Goal: Task Accomplishment & Management: Complete application form

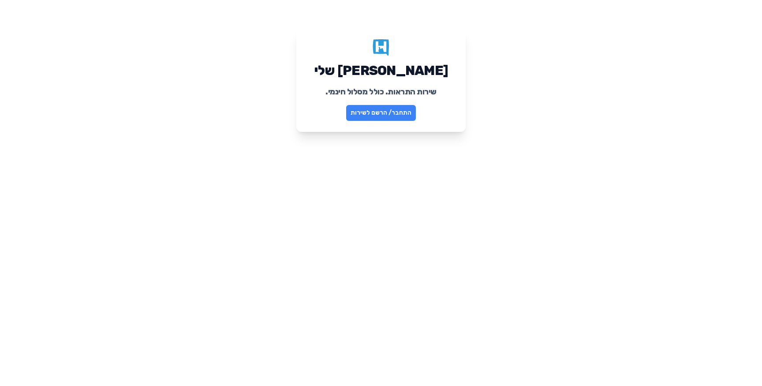
click at [377, 111] on link "התחבר/ הרשם לשירות" at bounding box center [381, 113] width 70 height 16
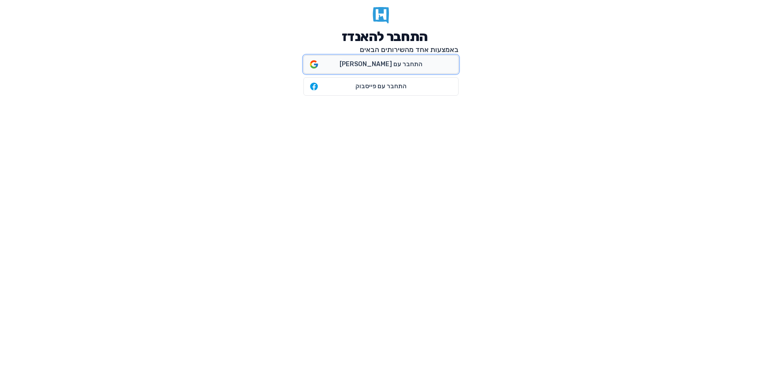
click at [364, 67] on span "התחבר עם [PERSON_NAME]" at bounding box center [381, 64] width 83 height 9
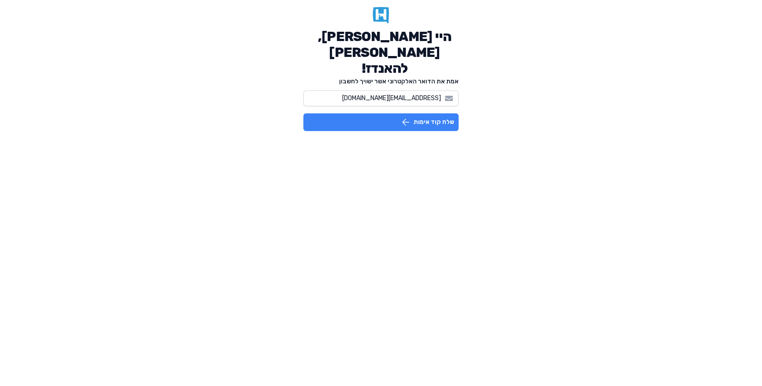
click at [404, 117] on icon "button" at bounding box center [405, 122] width 11 height 11
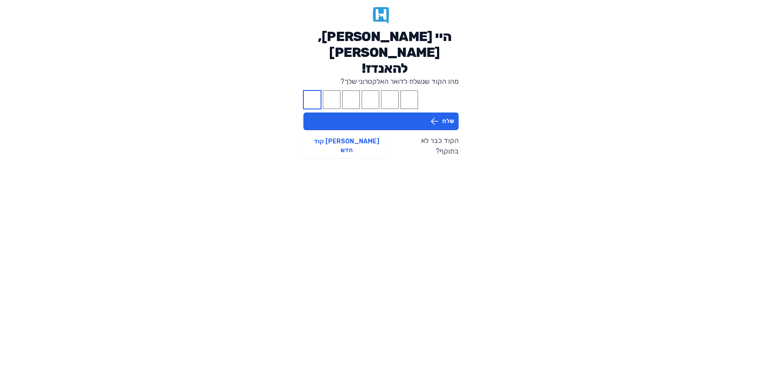
click at [307, 90] on input "Please enter OTP character 1" at bounding box center [312, 99] width 18 height 19
paste input "0"
type input "2"
type input "4"
type input "1"
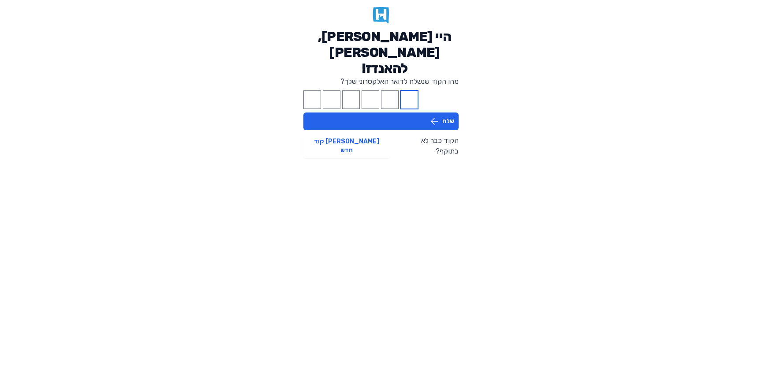
type input "5"
type input "6"
type input "0"
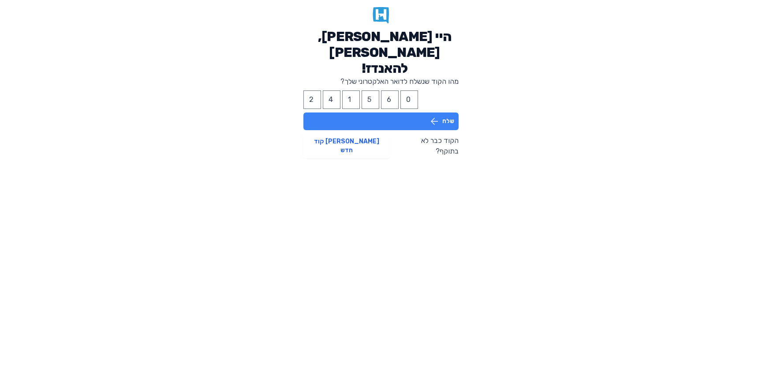
click at [359, 112] on button "שלח" at bounding box center [380, 121] width 155 height 18
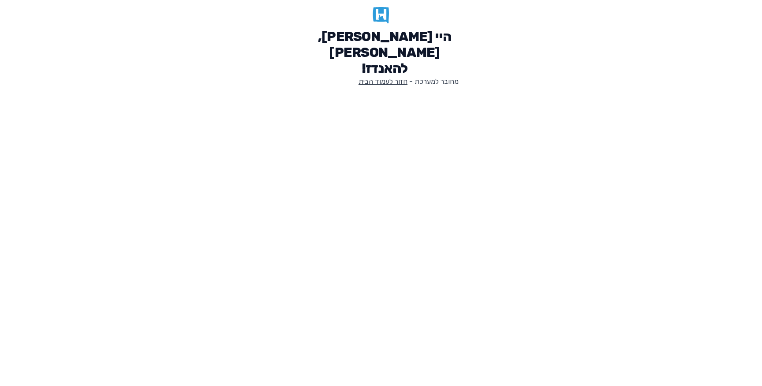
click at [379, 77] on link "חזור לעמוד הבית" at bounding box center [382, 81] width 49 height 8
